Goal: Task Accomplishment & Management: Use online tool/utility

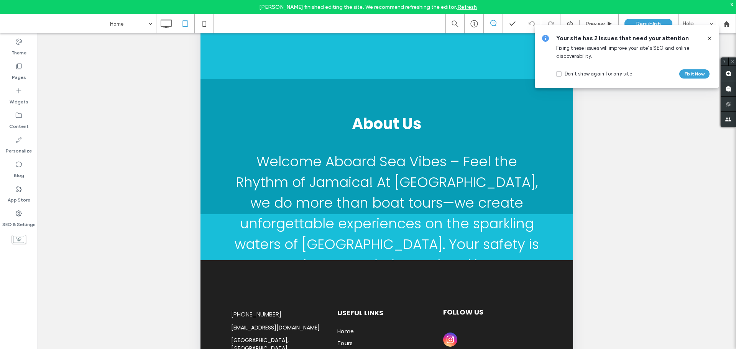
click at [711, 39] on icon at bounding box center [710, 38] width 6 height 6
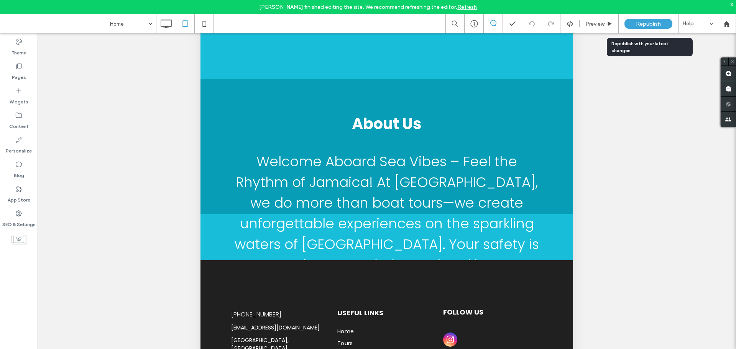
click at [645, 24] on span "Republish" at bounding box center [648, 24] width 25 height 7
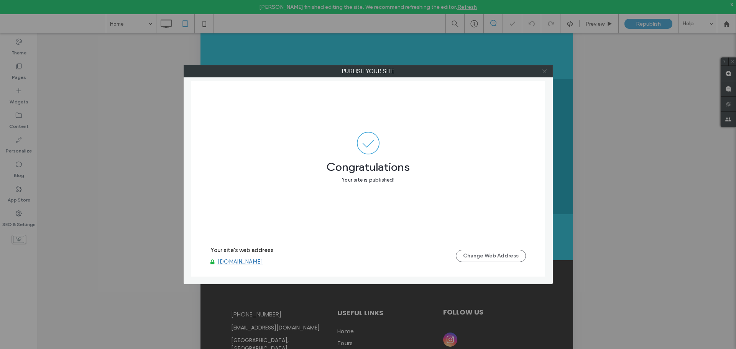
click at [547, 69] on icon at bounding box center [545, 71] width 6 height 6
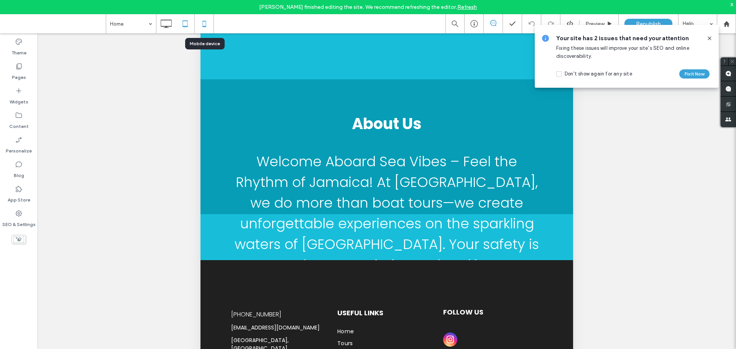
click at [199, 22] on icon at bounding box center [204, 23] width 15 height 15
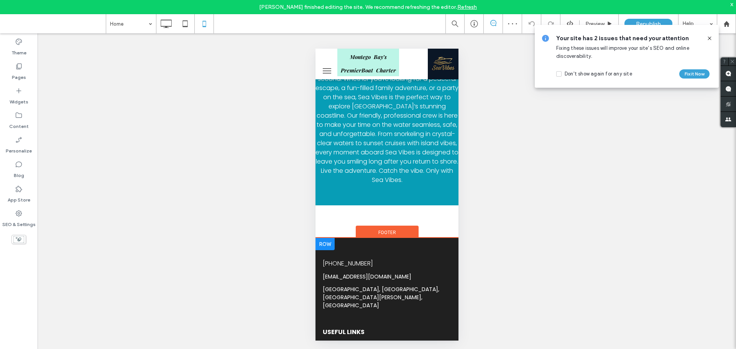
scroll to position [1476, 0]
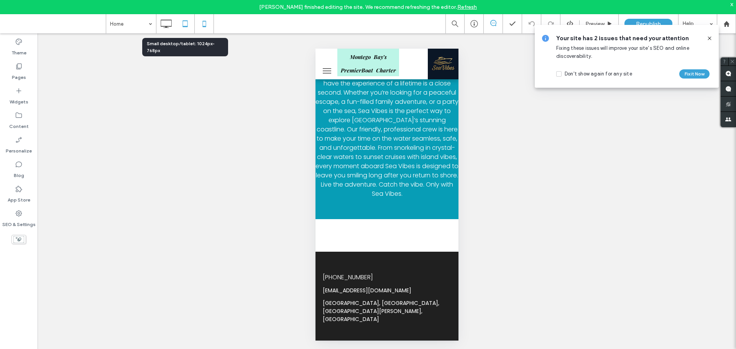
click at [184, 26] on icon at bounding box center [185, 23] width 15 height 15
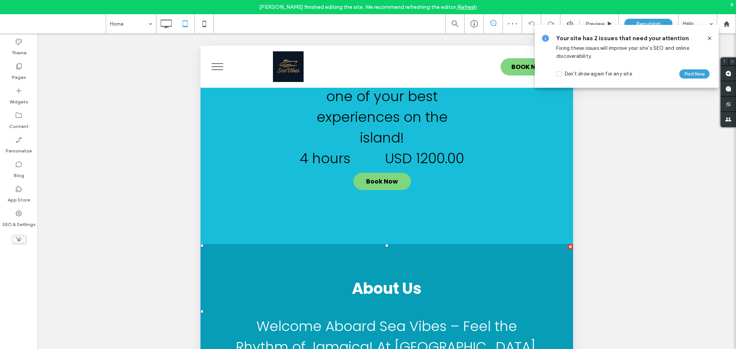
scroll to position [1527, 0]
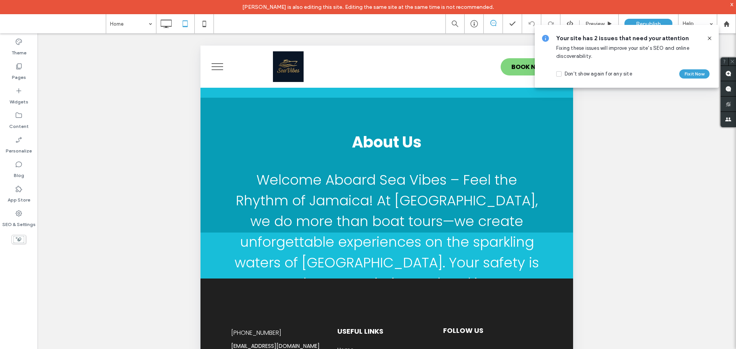
click at [709, 38] on use at bounding box center [709, 37] width 3 height 3
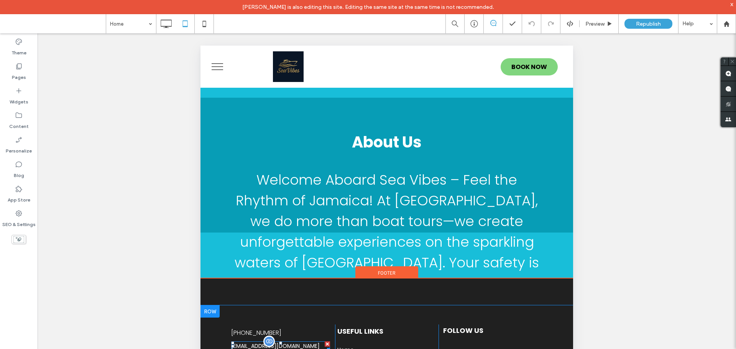
click at [267, 336] on div at bounding box center [269, 342] width 12 height 12
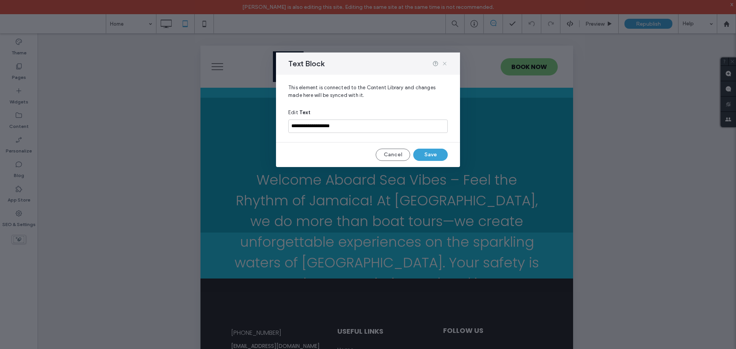
click at [443, 63] on icon at bounding box center [445, 64] width 6 height 6
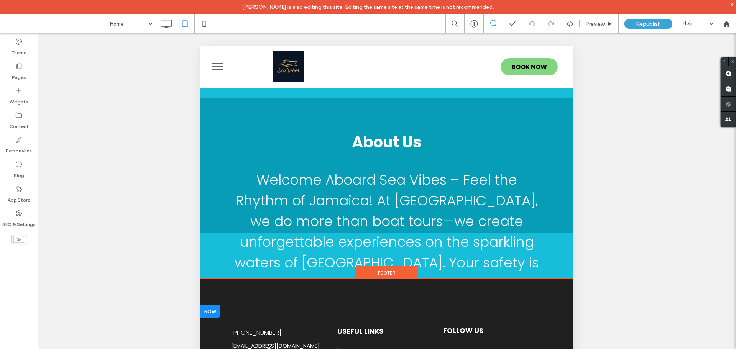
click at [267, 349] on div at bounding box center [269, 355] width 12 height 12
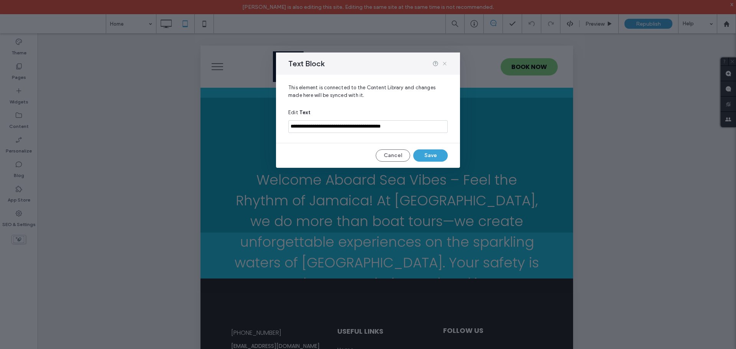
click at [446, 61] on icon at bounding box center [445, 64] width 6 height 6
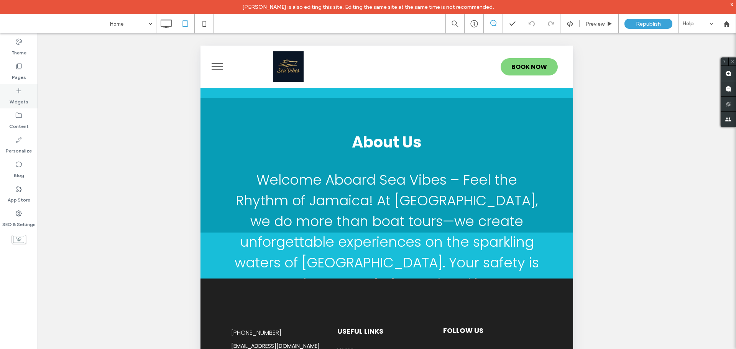
click at [18, 99] on label "Widgets" at bounding box center [19, 100] width 19 height 11
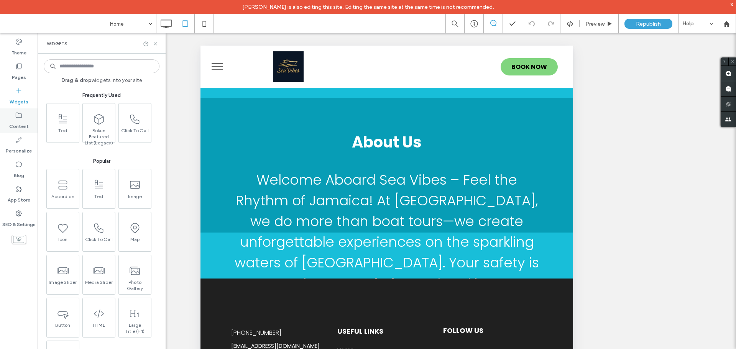
click at [21, 111] on div "Content" at bounding box center [19, 121] width 38 height 25
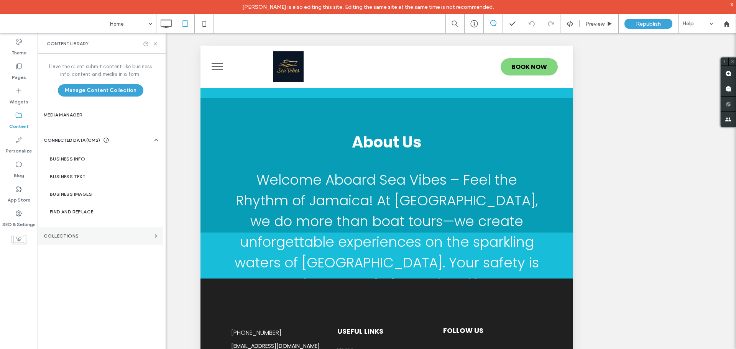
click at [86, 239] on section "Collections" at bounding box center [101, 236] width 126 height 18
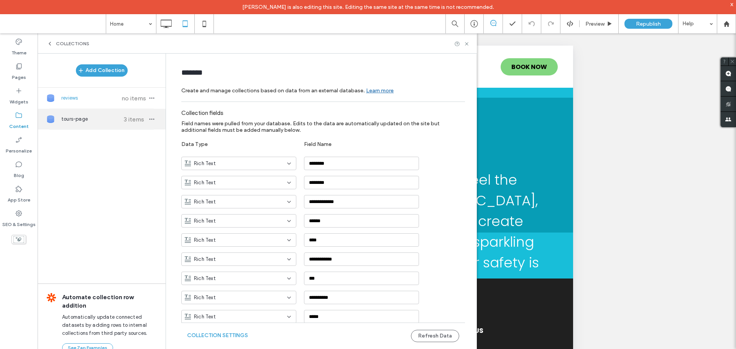
click at [122, 120] on span "3 items" at bounding box center [133, 119] width 27 height 7
type input "**********"
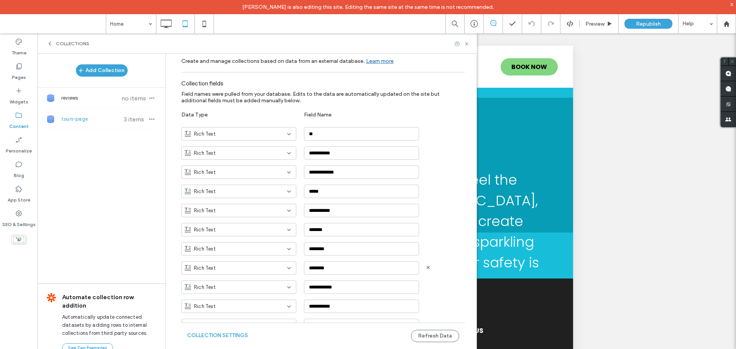
scroll to position [0, 0]
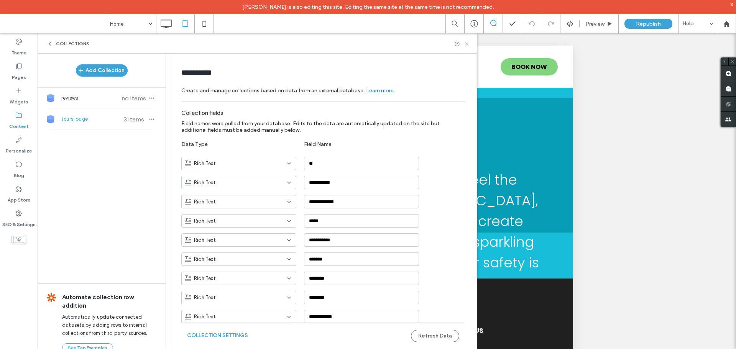
click at [465, 45] on icon at bounding box center [467, 44] width 6 height 6
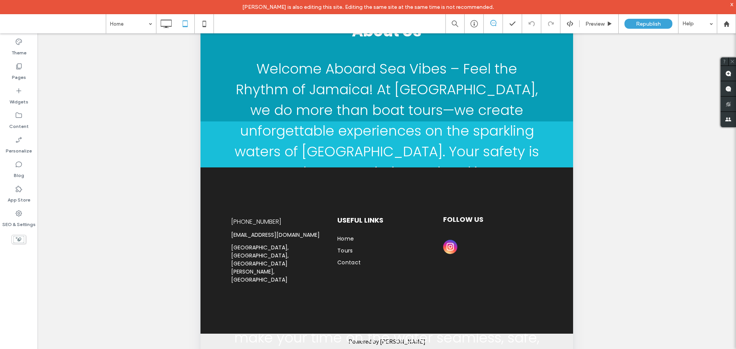
scroll to position [153, 0]
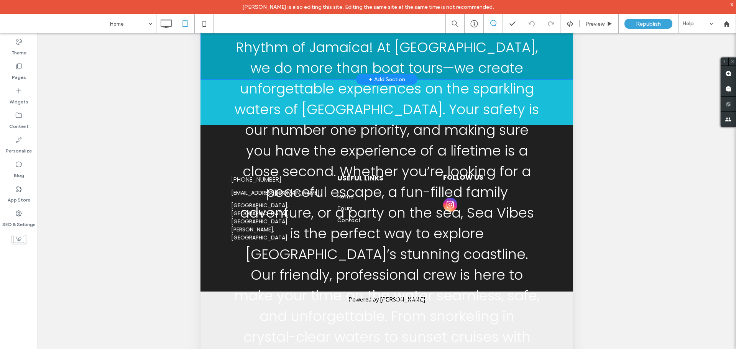
click at [245, 144] on p "Welcome Aboard Sea Vibes – Feel the Rhythm of Jamaica! At [GEOGRAPHIC_DATA], we…" at bounding box center [387, 223] width 307 height 414
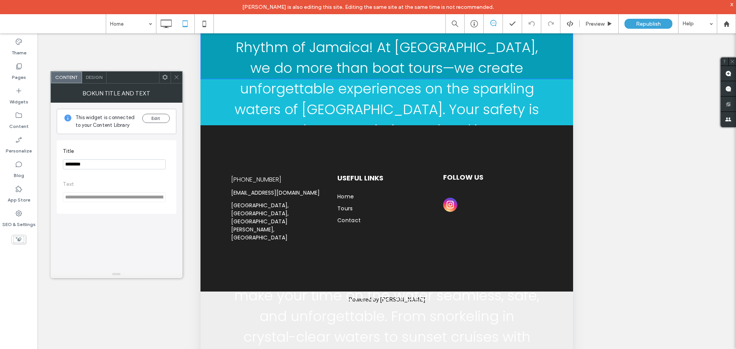
click at [178, 84] on div "Bokun Title And Text" at bounding box center [117, 93] width 132 height 19
click at [179, 79] on icon at bounding box center [177, 77] width 6 height 6
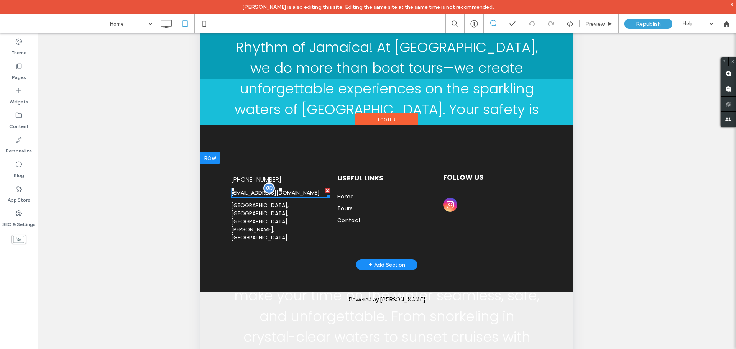
click at [247, 188] on h6 "[EMAIL_ADDRESS][DOMAIN_NAME]" at bounding box center [280, 193] width 99 height 10
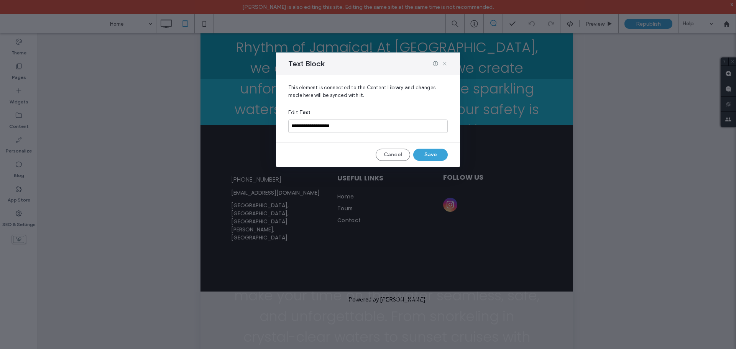
click at [447, 64] on icon at bounding box center [445, 64] width 6 height 6
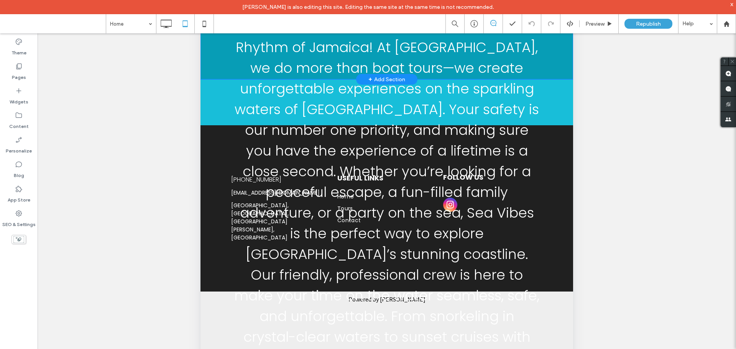
click at [234, 135] on p "Welcome Aboard Sea Vibes – Feel the Rhythm of Jamaica! At [GEOGRAPHIC_DATA], we…" at bounding box center [387, 223] width 307 height 414
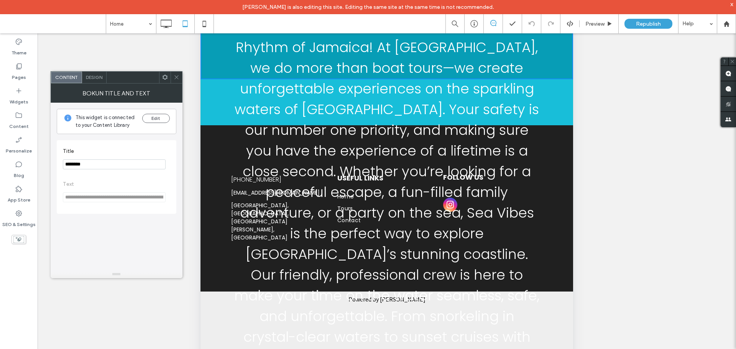
click at [242, 131] on p "Welcome Aboard Sea Vibes – Feel the Rhythm of Jamaica! At [GEOGRAPHIC_DATA], we…" at bounding box center [387, 223] width 307 height 414
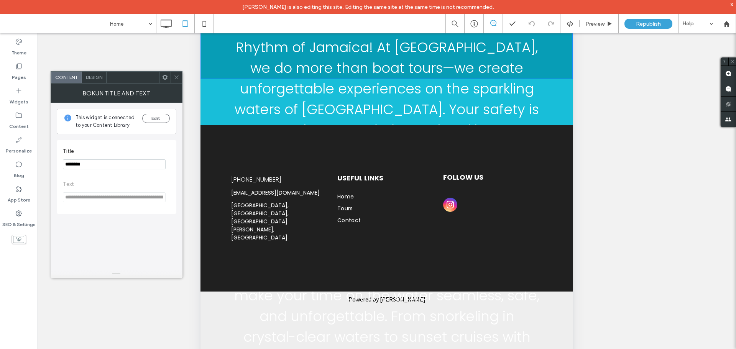
click at [175, 81] on span at bounding box center [177, 78] width 6 height 12
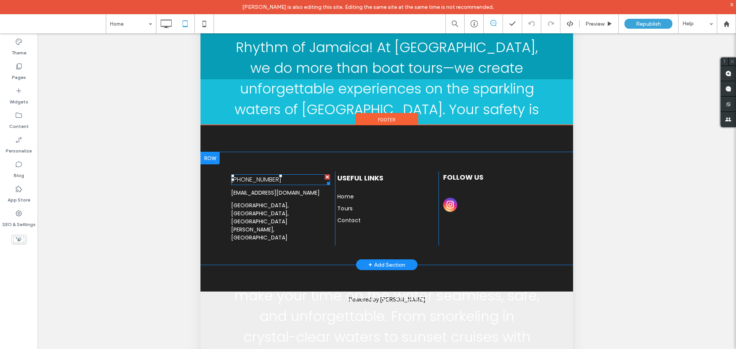
click at [242, 175] on span "[PHONE_NUMBER]" at bounding box center [256, 179] width 50 height 9
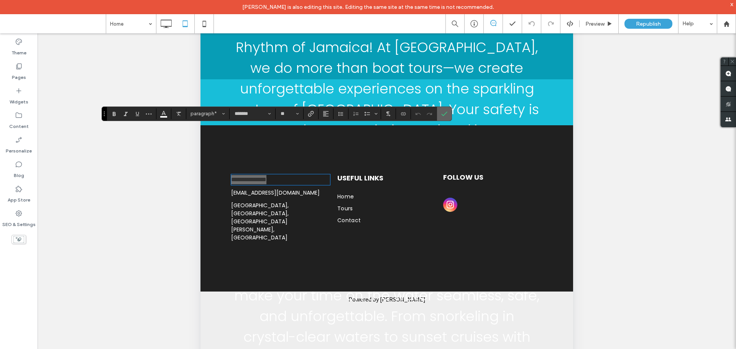
click at [447, 113] on icon "Confirm" at bounding box center [444, 114] width 6 height 6
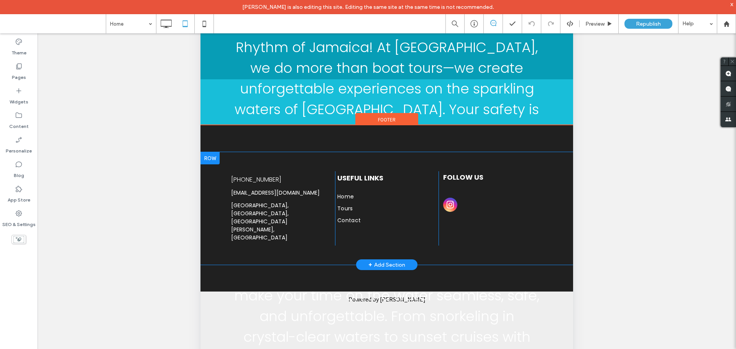
drag, startPoint x: 225, startPoint y: 145, endPoint x: 217, endPoint y: 146, distance: 8.2
click at [222, 152] on div "[PHONE_NUMBER] [EMAIL_ADDRESS][DOMAIN_NAME] [GEOGRAPHIC_DATA][PERSON_NAME], [GE…" at bounding box center [387, 208] width 373 height 113
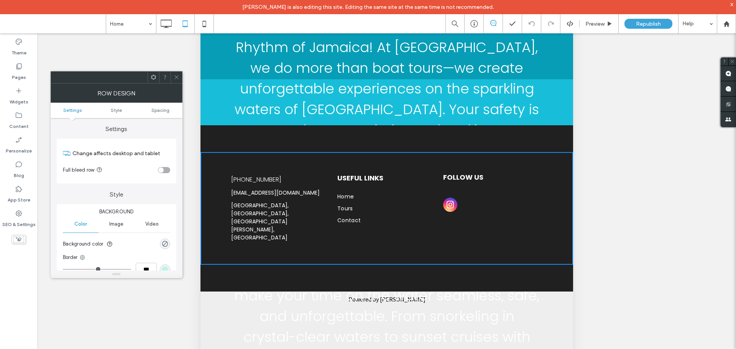
click at [174, 77] on icon at bounding box center [177, 77] width 6 height 6
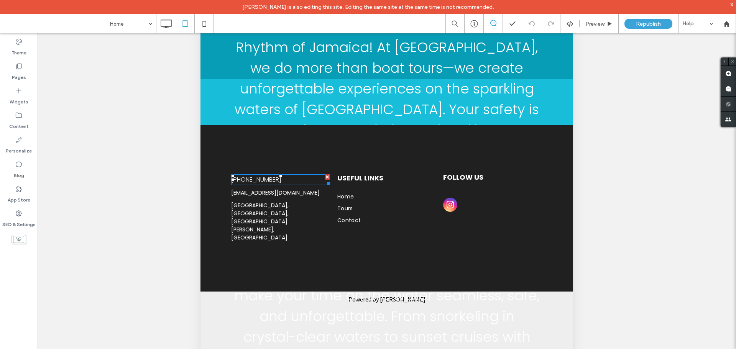
click at [263, 175] on span "[PHONE_NUMBER]" at bounding box center [256, 179] width 50 height 9
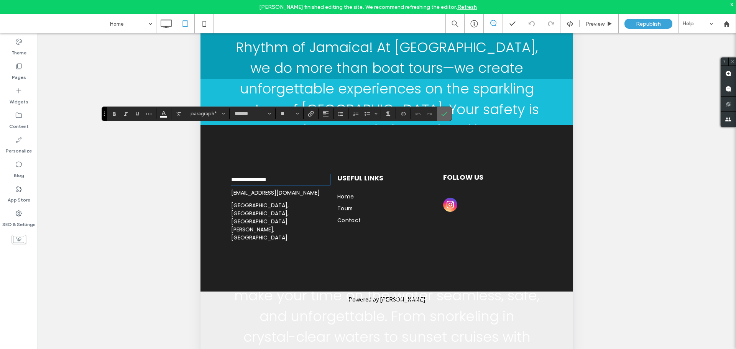
click at [441, 111] on icon "Confirm" at bounding box center [444, 114] width 6 height 6
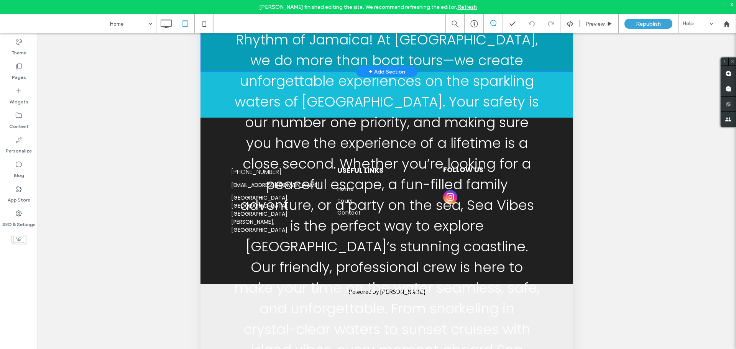
scroll to position [8, 0]
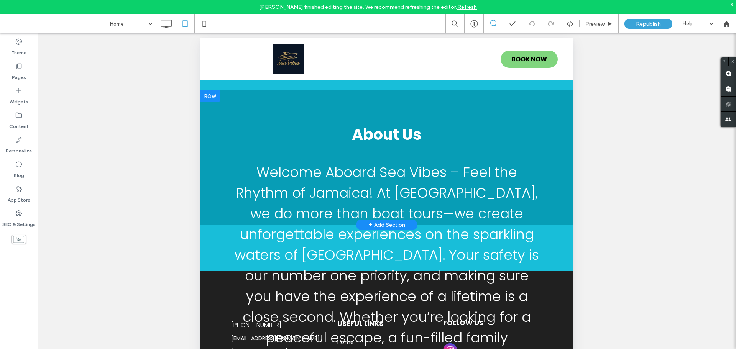
click at [380, 221] on div "+ Add Section" at bounding box center [387, 225] width 37 height 8
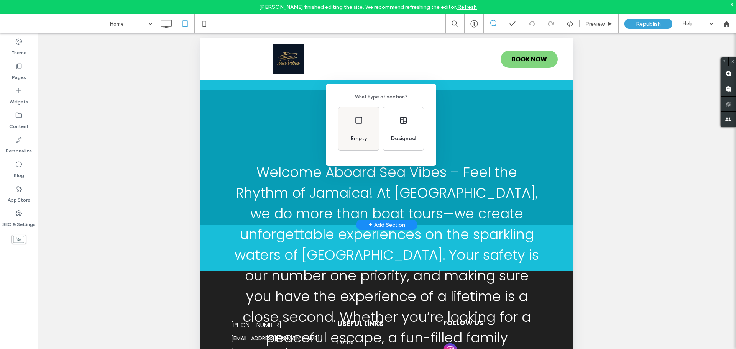
click at [364, 131] on div "Empty" at bounding box center [359, 138] width 22 height 17
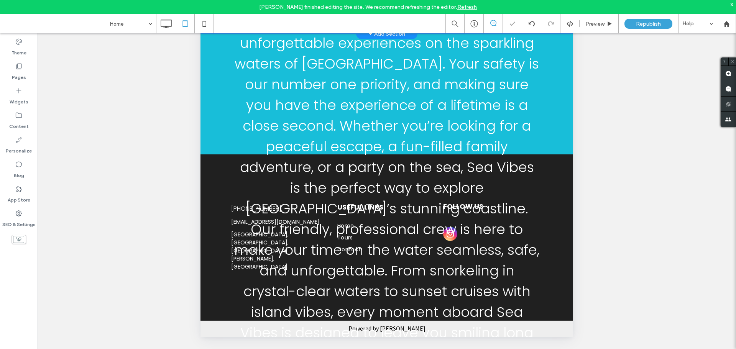
scroll to position [0, 0]
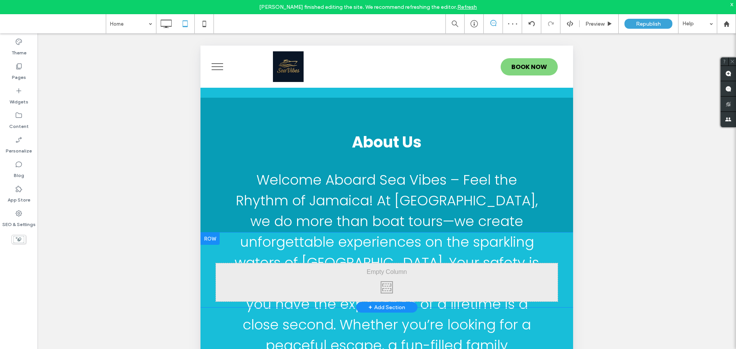
click at [209, 233] on div at bounding box center [210, 239] width 19 height 12
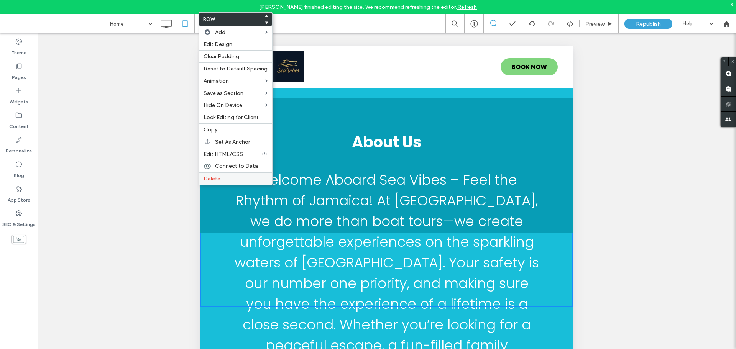
click at [223, 181] on label "Delete" at bounding box center [236, 179] width 64 height 7
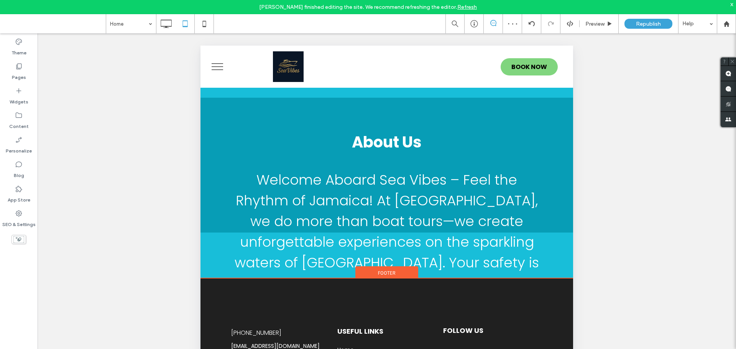
click at [394, 267] on div "Footer" at bounding box center [386, 273] width 63 height 12
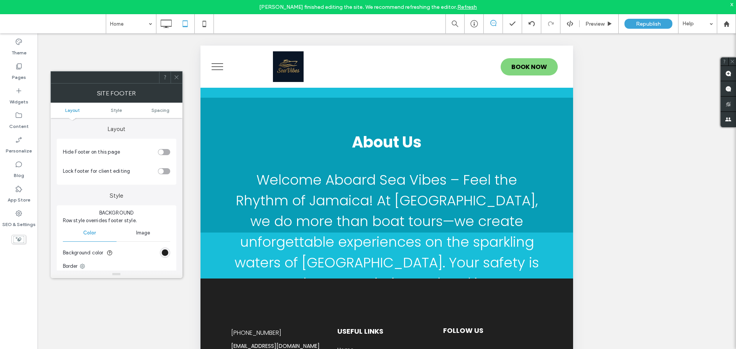
click at [114, 106] on ul "Layout Style Spacing" at bounding box center [117, 110] width 132 height 15
click at [122, 111] on span "Style" at bounding box center [116, 110] width 11 height 6
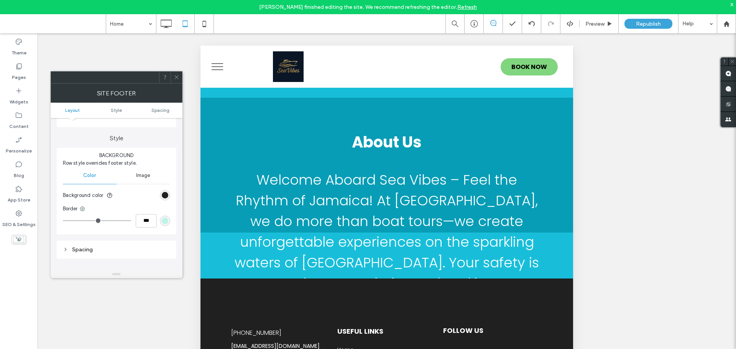
scroll to position [67, 0]
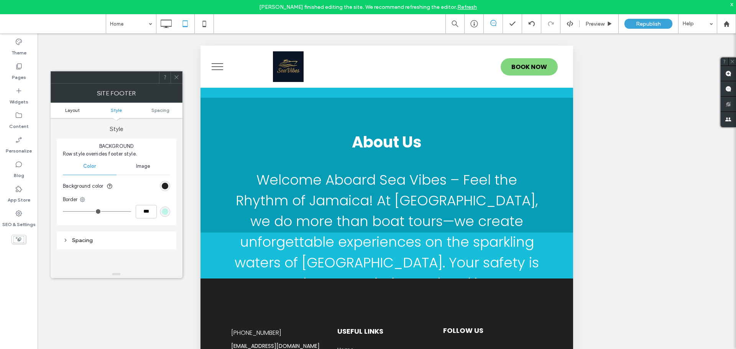
click at [70, 109] on span "Layout" at bounding box center [72, 110] width 15 height 6
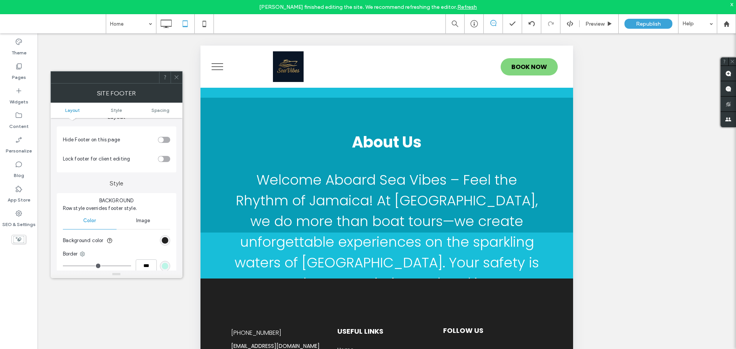
scroll to position [0, 0]
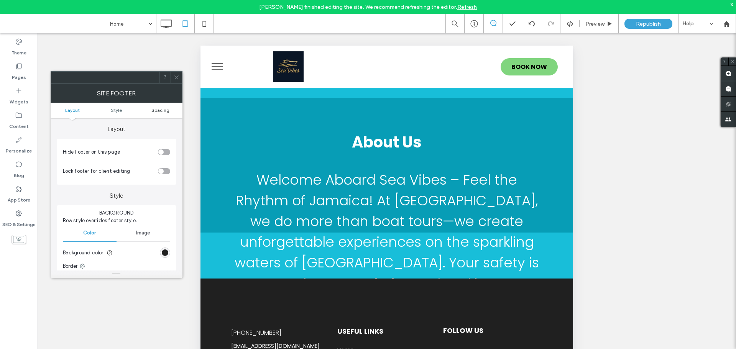
click at [154, 110] on span "Spacing" at bounding box center [160, 110] width 18 height 6
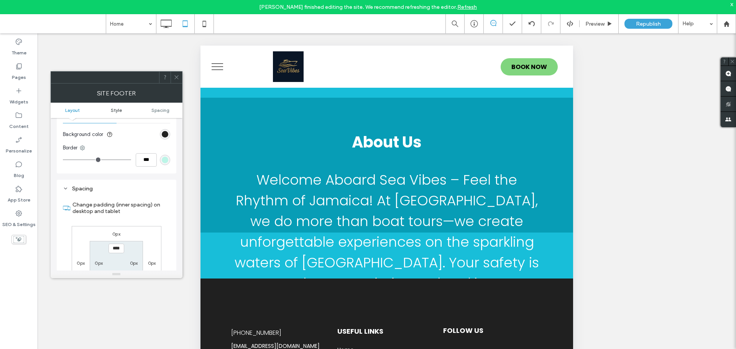
click at [127, 111] on link "Style" at bounding box center [116, 110] width 44 height 6
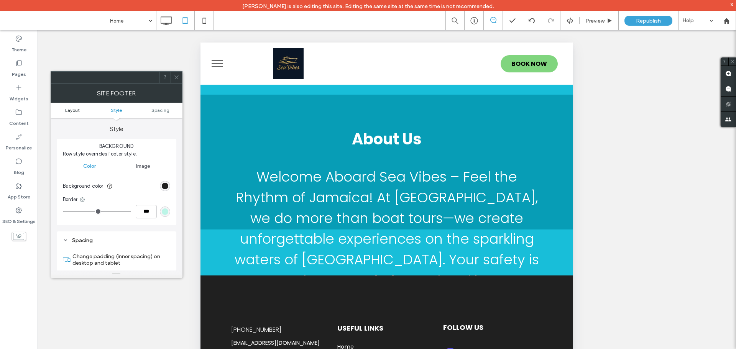
click at [75, 110] on span "Layout" at bounding box center [72, 110] width 15 height 6
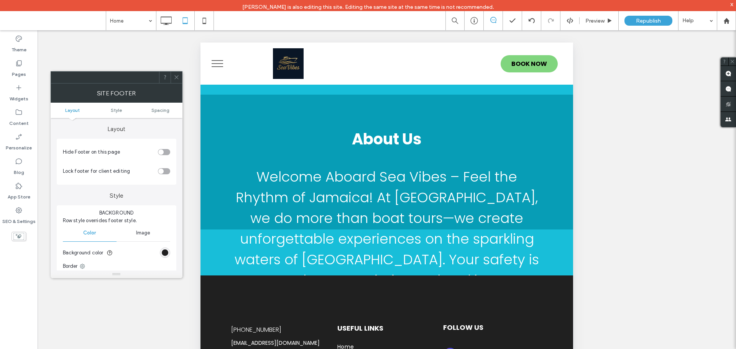
click at [178, 78] on icon at bounding box center [177, 77] width 6 height 6
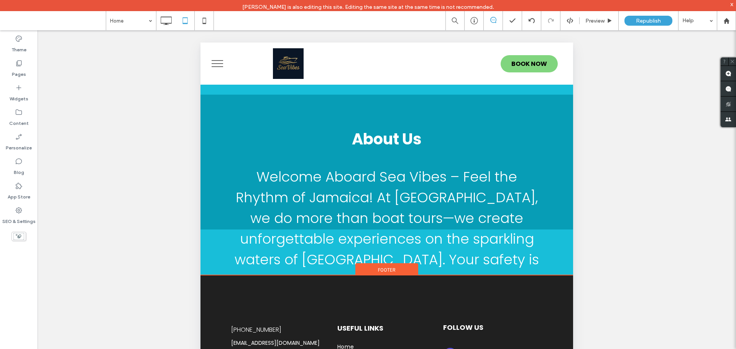
click at [379, 263] on div "Footer" at bounding box center [386, 269] width 63 height 12
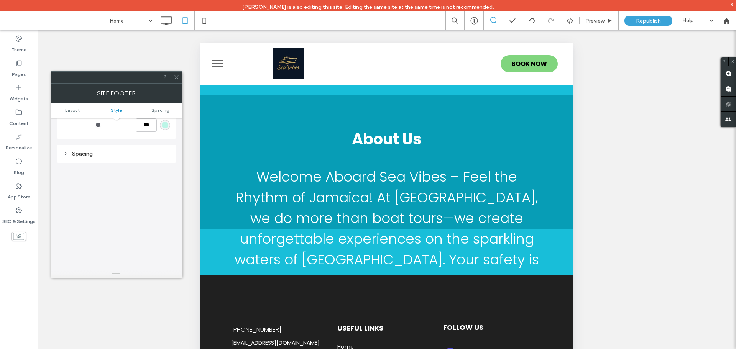
scroll to position [38, 0]
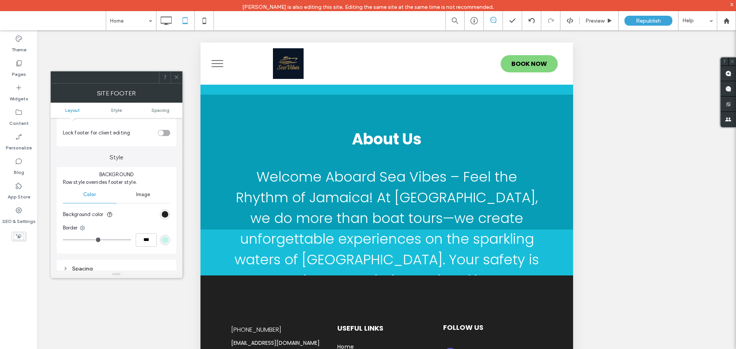
click at [178, 76] on use at bounding box center [176, 78] width 4 height 4
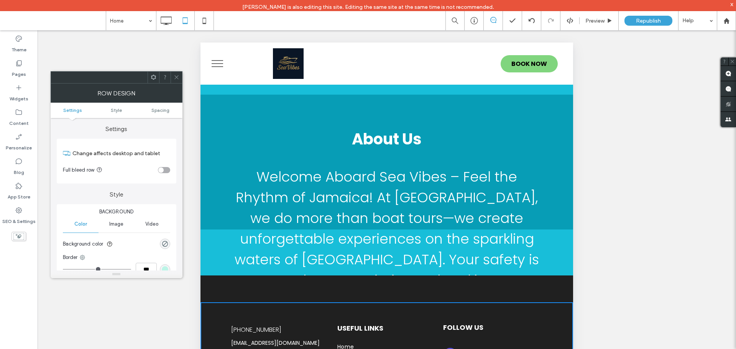
click at [177, 77] on use at bounding box center [176, 78] width 4 height 4
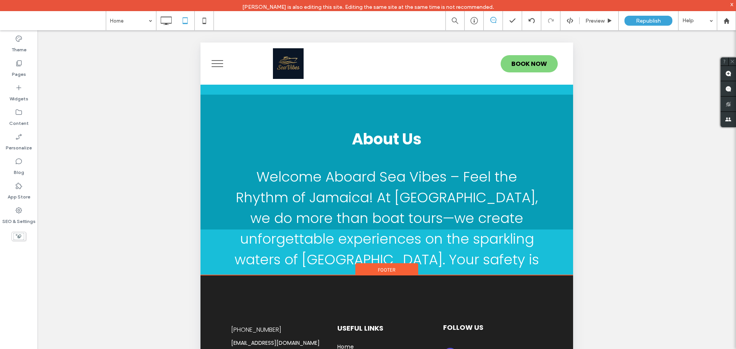
drag, startPoint x: 384, startPoint y: 224, endPoint x: 380, endPoint y: 223, distance: 4.3
click at [380, 267] on span "Footer" at bounding box center [387, 270] width 18 height 7
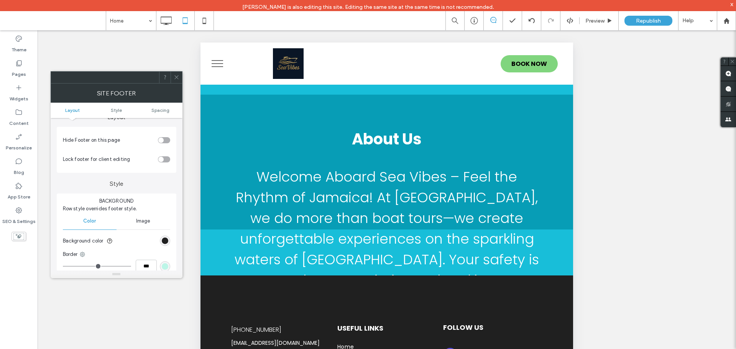
scroll to position [0, 0]
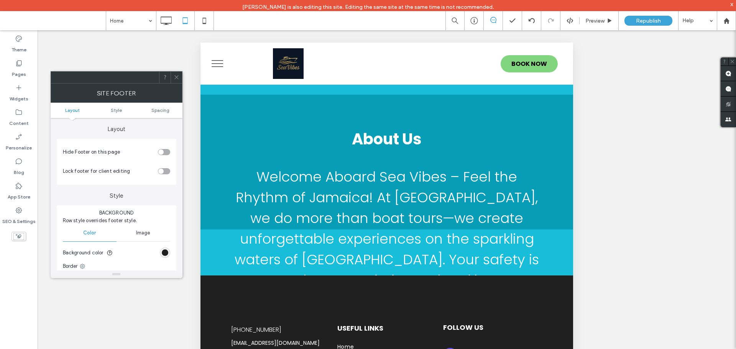
click at [165, 169] on div "toggle" at bounding box center [164, 171] width 12 height 6
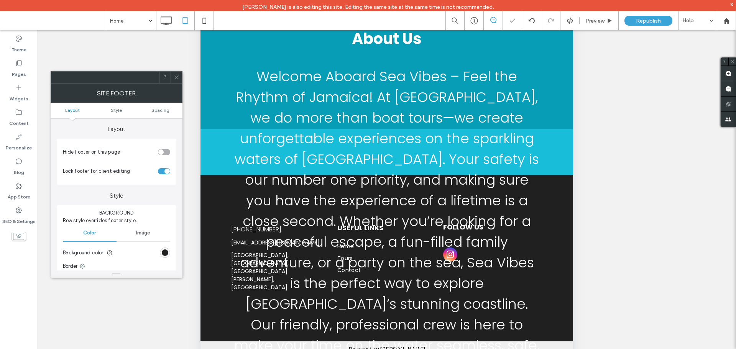
scroll to position [43, 0]
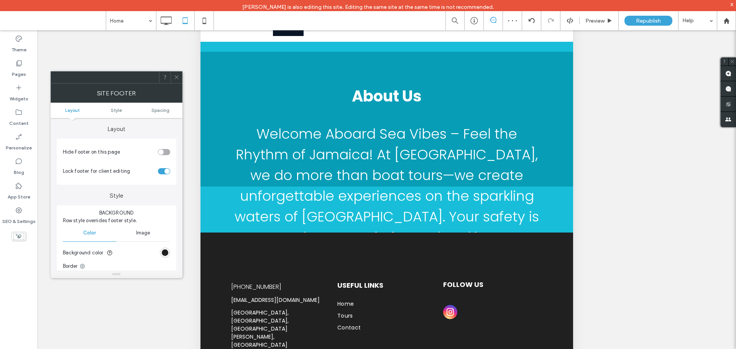
click at [165, 167] on section "Lock footer for client editing" at bounding box center [116, 171] width 107 height 19
click at [163, 169] on div "toggle" at bounding box center [164, 171] width 12 height 6
click at [159, 153] on div "toggle" at bounding box center [160, 152] width 5 height 5
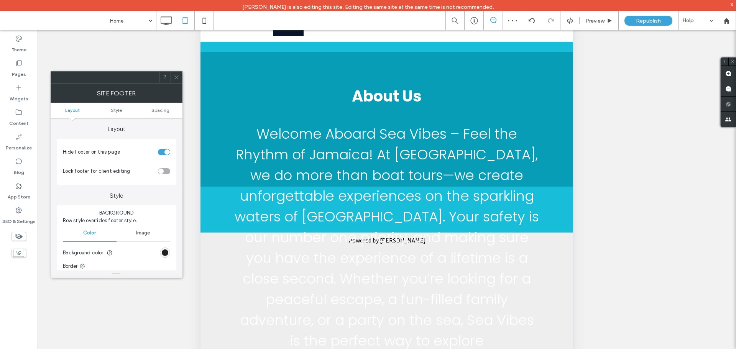
click at [159, 153] on div "toggle" at bounding box center [164, 152] width 12 height 6
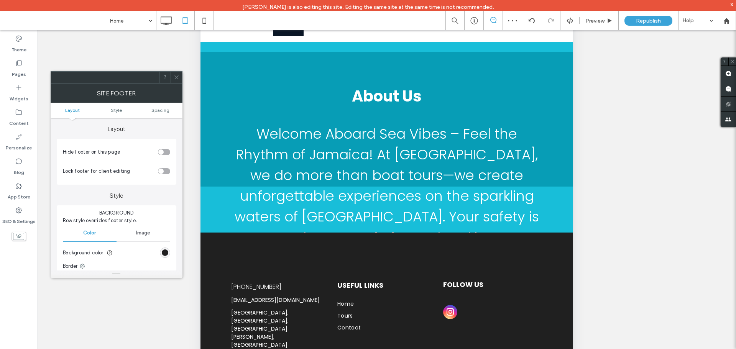
click at [159, 153] on div "toggle" at bounding box center [160, 152] width 5 height 5
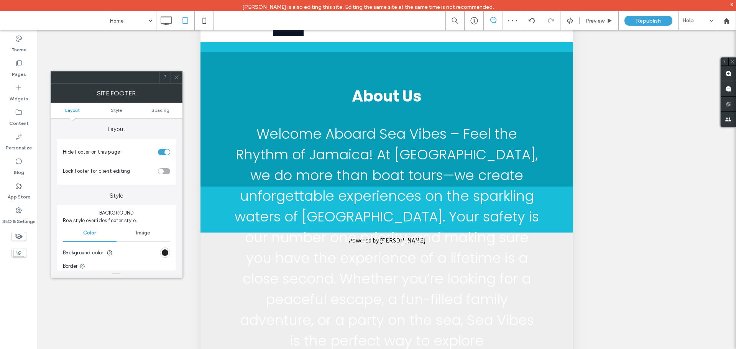
click at [159, 153] on div "toggle" at bounding box center [164, 152] width 12 height 6
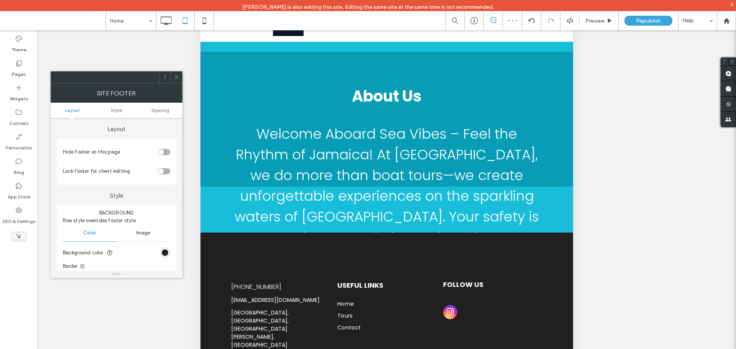
click at [159, 153] on div "toggle" at bounding box center [160, 152] width 5 height 5
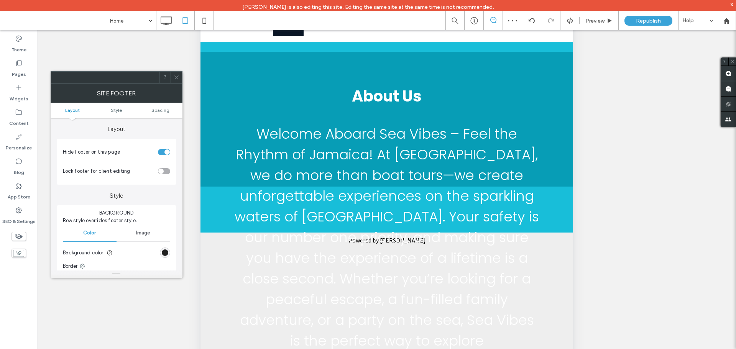
click at [159, 153] on div "toggle" at bounding box center [164, 152] width 12 height 6
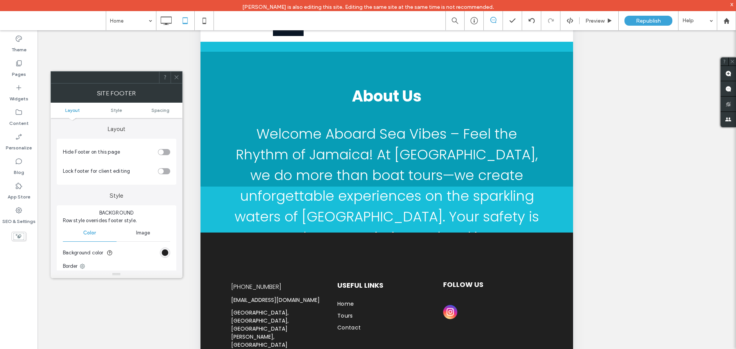
click at [164, 170] on div "toggle" at bounding box center [164, 171] width 12 height 6
click at [165, 170] on div "toggle" at bounding box center [167, 171] width 5 height 5
click at [178, 74] on span at bounding box center [177, 78] width 6 height 12
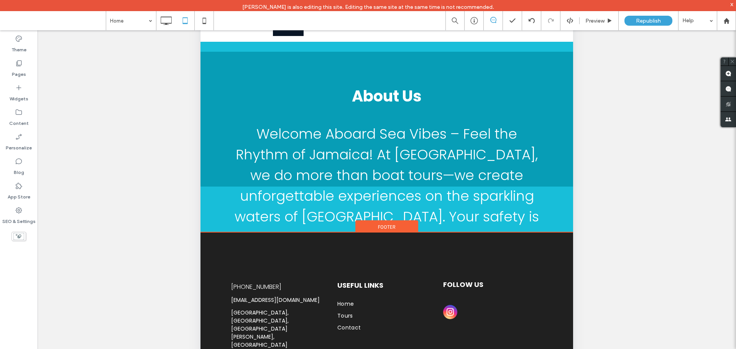
click at [388, 224] on span "Footer" at bounding box center [387, 227] width 18 height 7
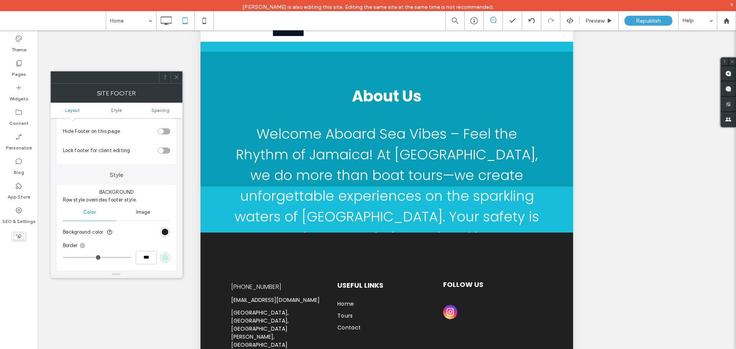
scroll to position [0, 0]
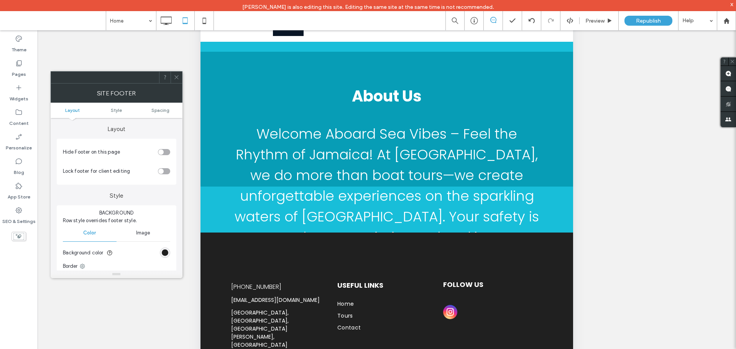
click at [180, 79] on div at bounding box center [177, 78] width 12 height 12
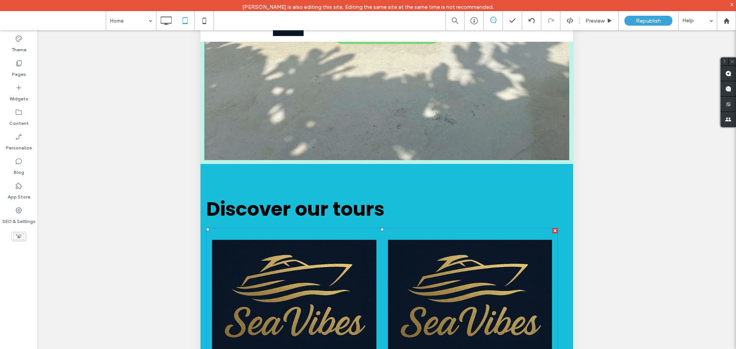
scroll to position [338, 0]
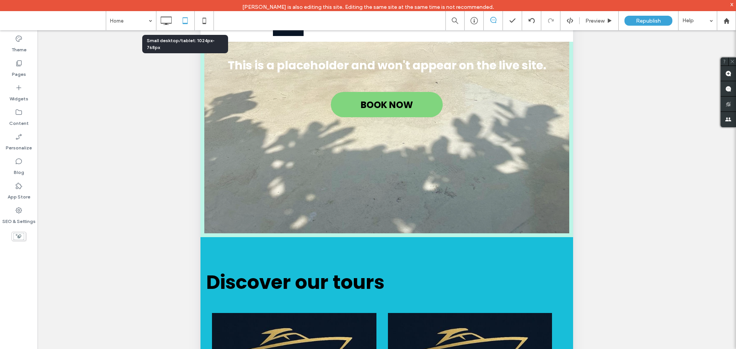
click at [178, 26] on icon at bounding box center [185, 20] width 15 height 15
click at [163, 20] on icon at bounding box center [165, 20] width 15 height 15
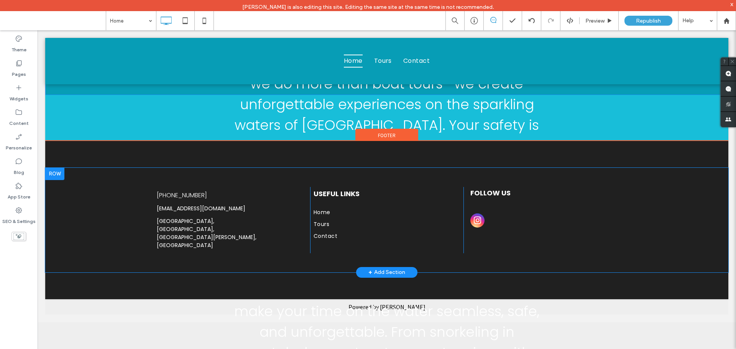
scroll to position [1374, 0]
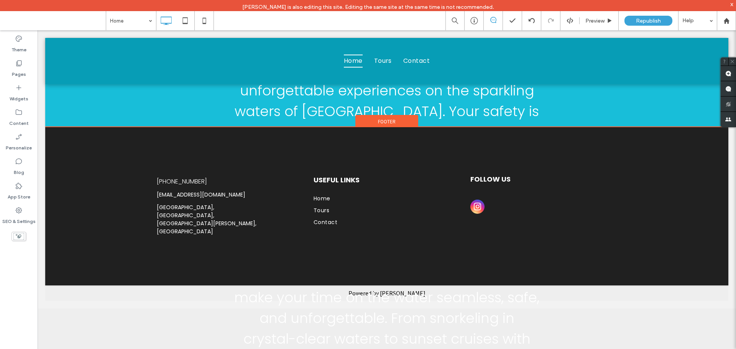
click at [385, 118] on span "Footer" at bounding box center [387, 121] width 18 height 7
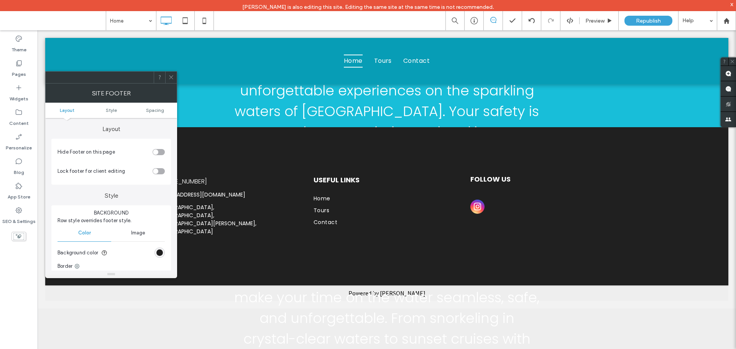
click at [172, 75] on icon at bounding box center [171, 77] width 6 height 6
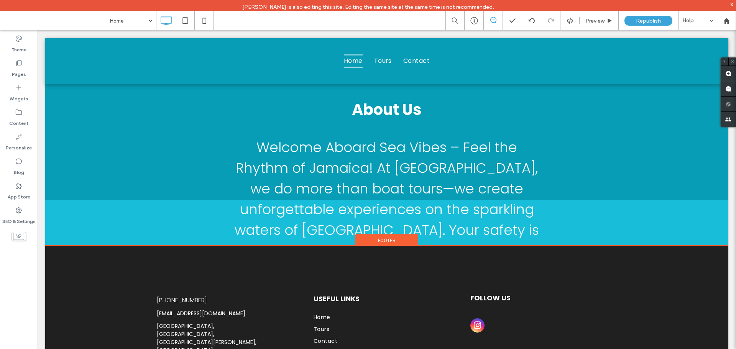
scroll to position [1297, 0]
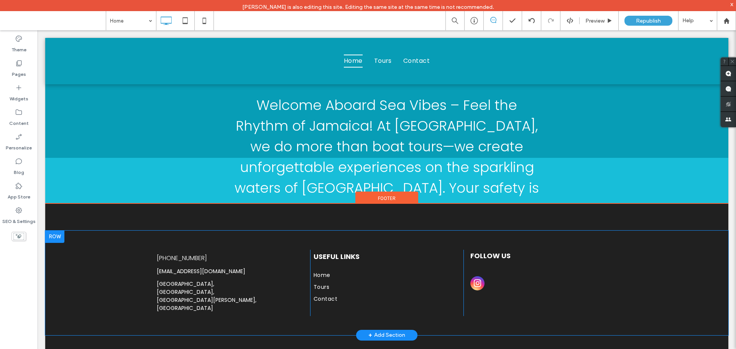
click at [62, 231] on div at bounding box center [54, 237] width 19 height 12
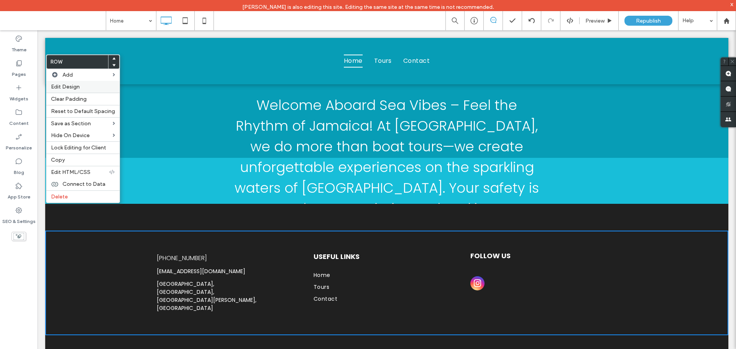
click at [76, 85] on span "Edit Design" at bounding box center [65, 87] width 29 height 7
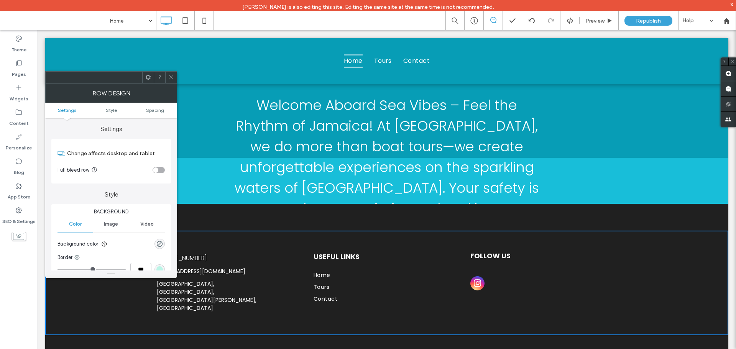
click at [171, 76] on icon at bounding box center [171, 77] width 6 height 6
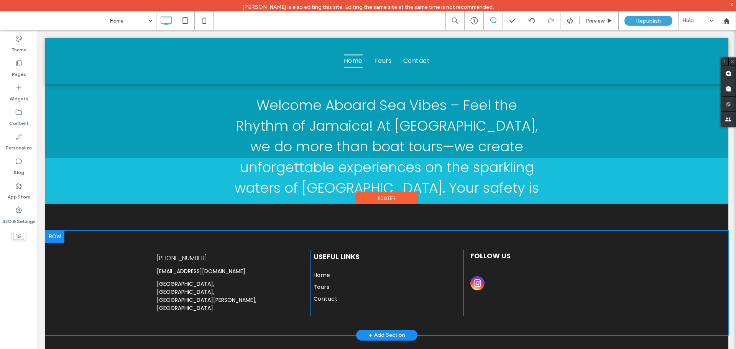
click at [62, 231] on div at bounding box center [54, 237] width 19 height 12
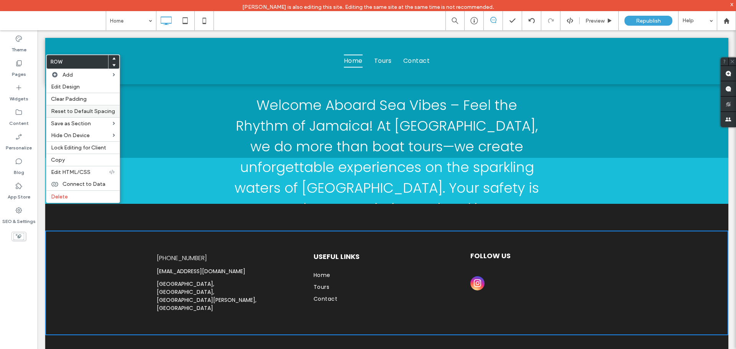
click at [75, 110] on span "Reset to Default Spacing" at bounding box center [83, 111] width 64 height 7
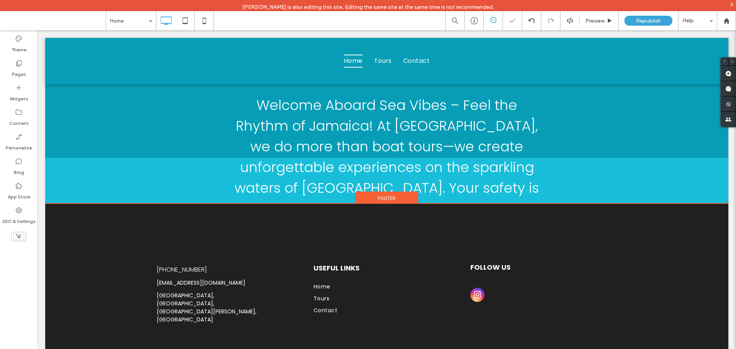
click at [89, 300] on div "[PHONE_NUMBER] [EMAIL_ADDRESS][DOMAIN_NAME] [GEOGRAPHIC_DATA][PERSON_NAME], [GE…" at bounding box center [386, 282] width 683 height 156
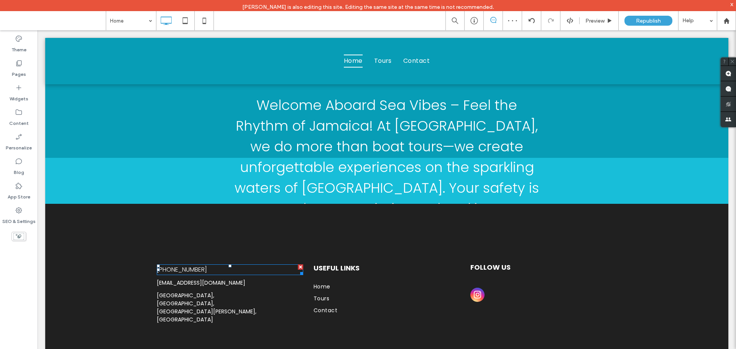
click at [299, 265] on div at bounding box center [300, 267] width 5 height 5
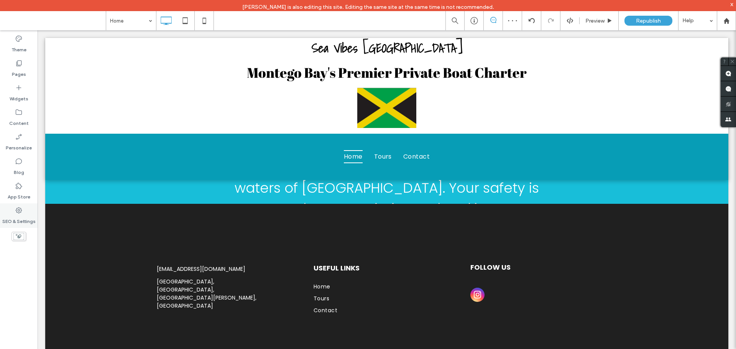
click at [17, 212] on icon at bounding box center [19, 211] width 8 height 8
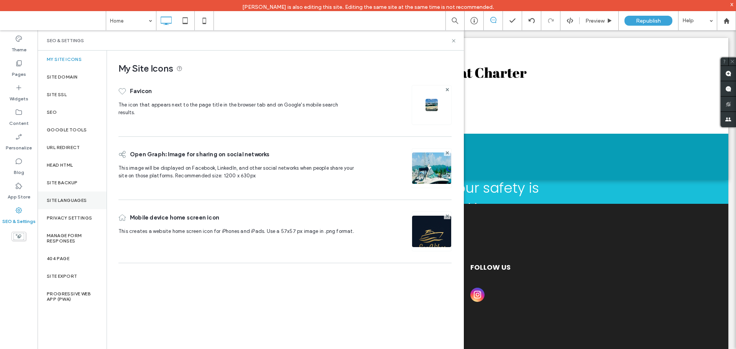
click at [64, 198] on label "Site Languages" at bounding box center [67, 200] width 40 height 5
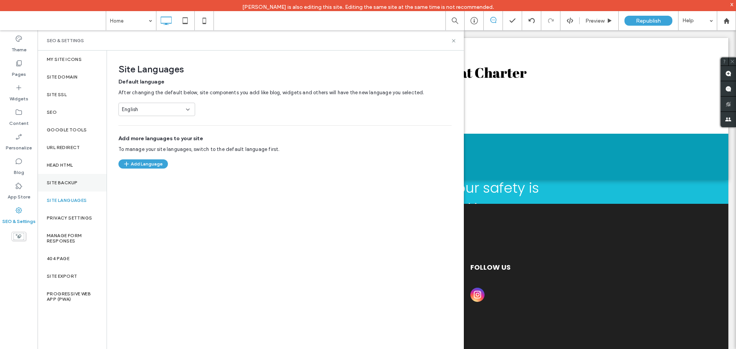
click at [67, 180] on label "Site Backup" at bounding box center [62, 182] width 31 height 5
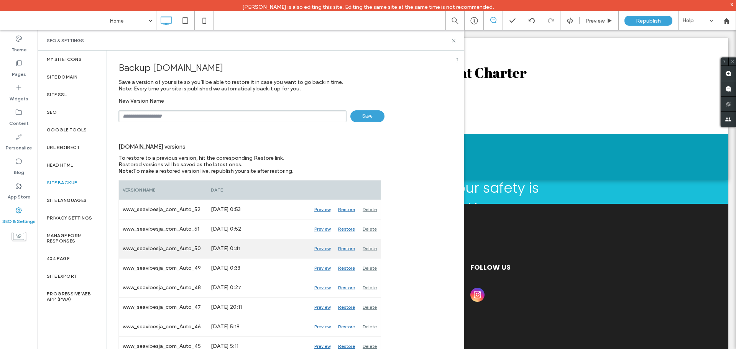
click at [324, 248] on div "Preview" at bounding box center [323, 248] width 24 height 19
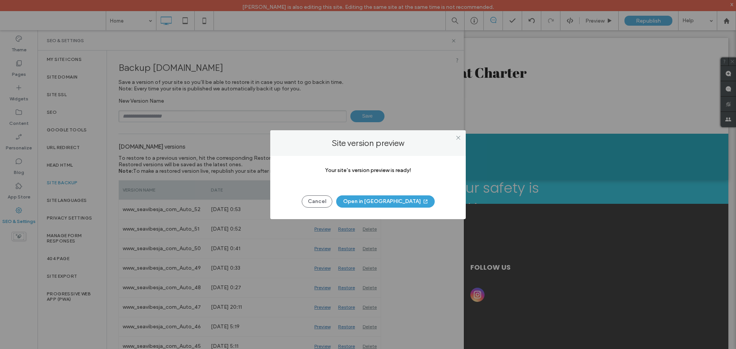
click at [398, 206] on button "Open in [GEOGRAPHIC_DATA]" at bounding box center [385, 202] width 99 height 12
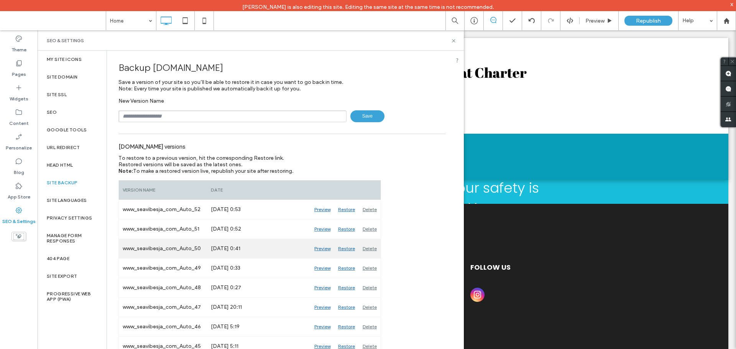
click at [349, 249] on div "Restore" at bounding box center [346, 248] width 25 height 19
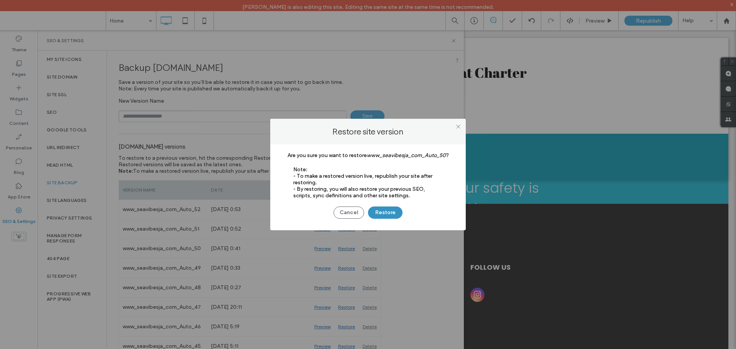
click at [386, 212] on button "Restore" at bounding box center [385, 213] width 35 height 12
